Goal: Task Accomplishment & Management: Manage account settings

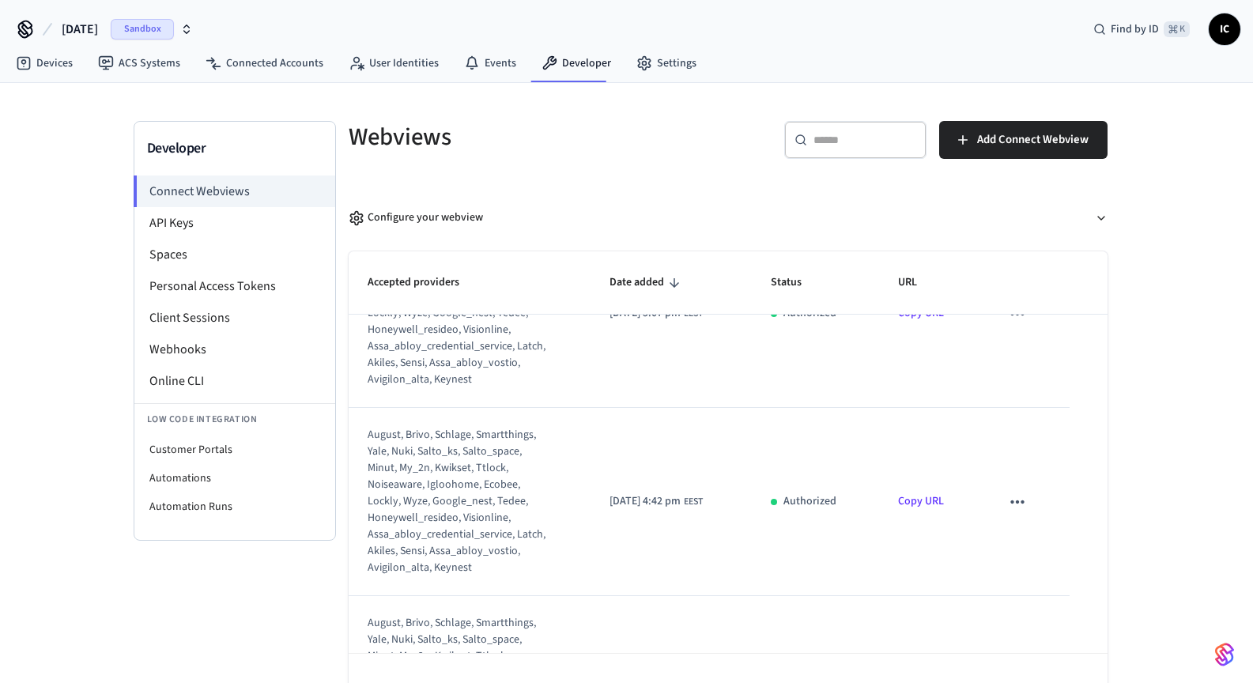
scroll to position [119, 0]
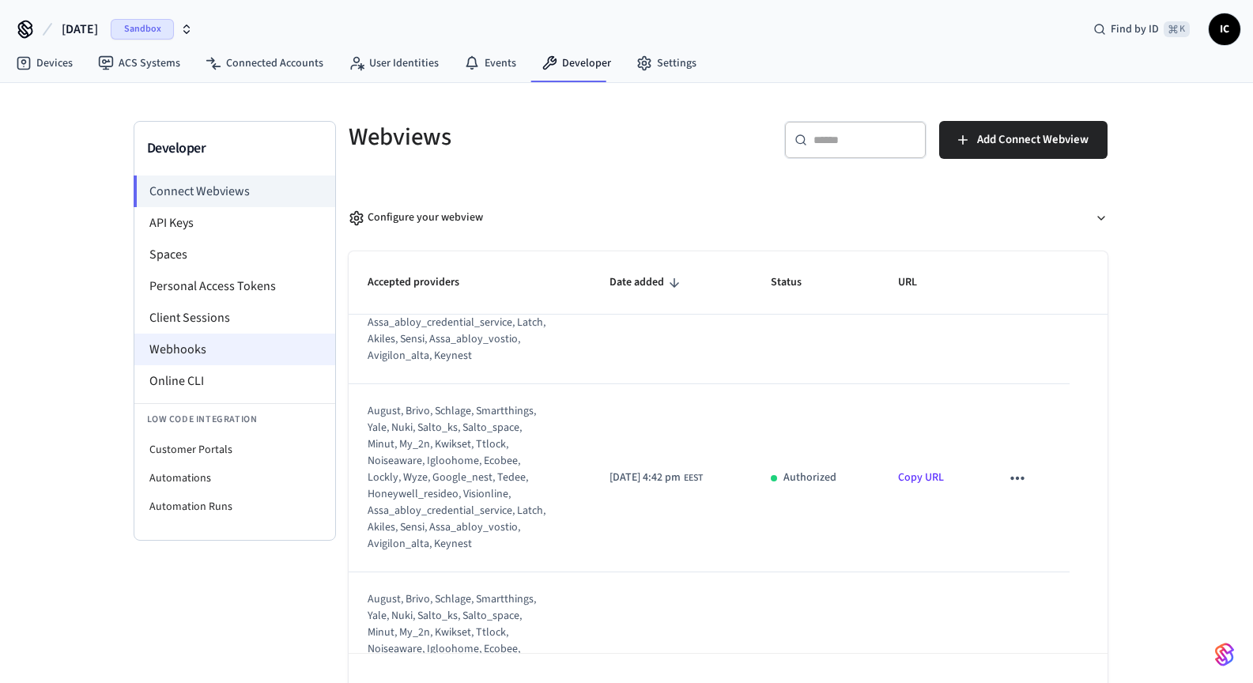
click at [213, 349] on li "Webhooks" at bounding box center [234, 350] width 201 height 32
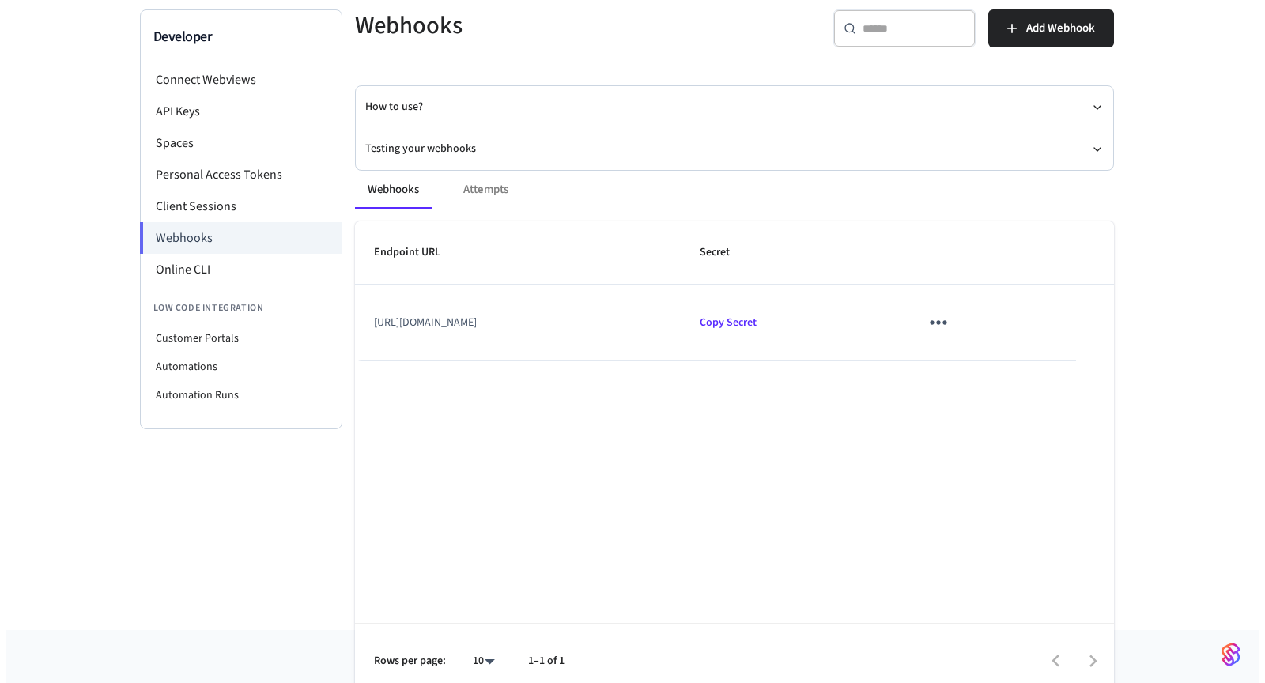
scroll to position [128, 0]
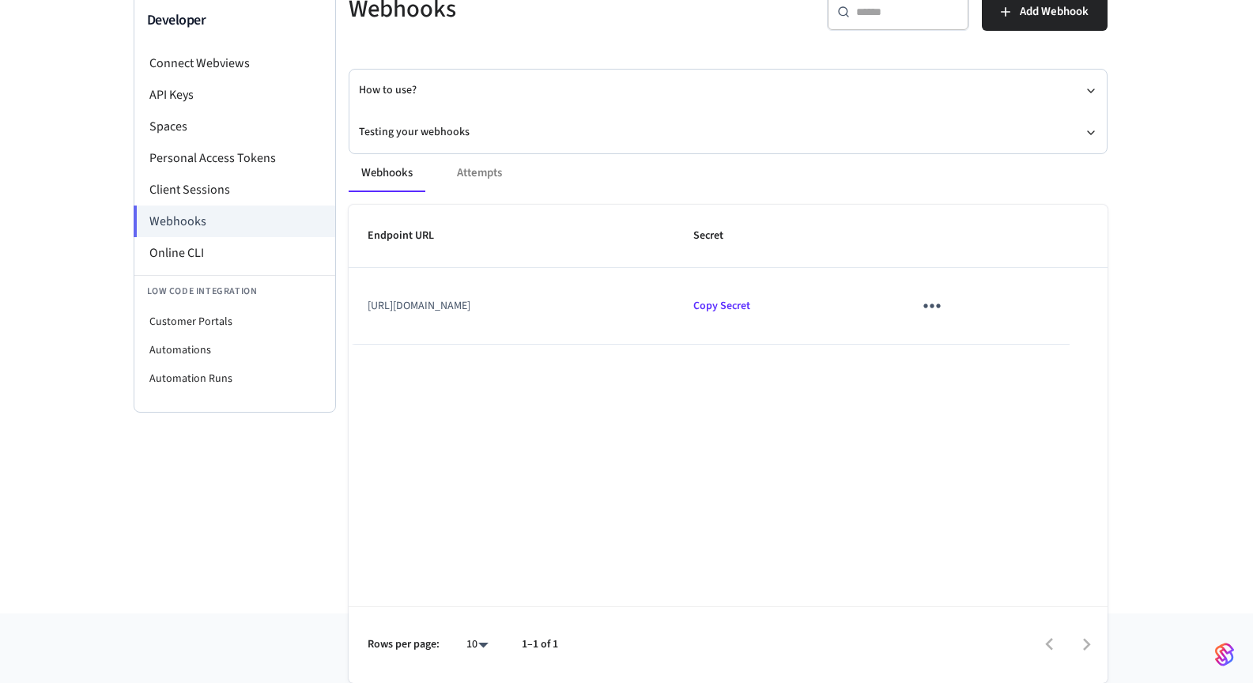
click at [941, 304] on icon "sticky table" at bounding box center [932, 306] width 17 height 4
click at [1064, 343] on li "Edit" at bounding box center [1062, 342] width 75 height 43
